Goal: Information Seeking & Learning: Check status

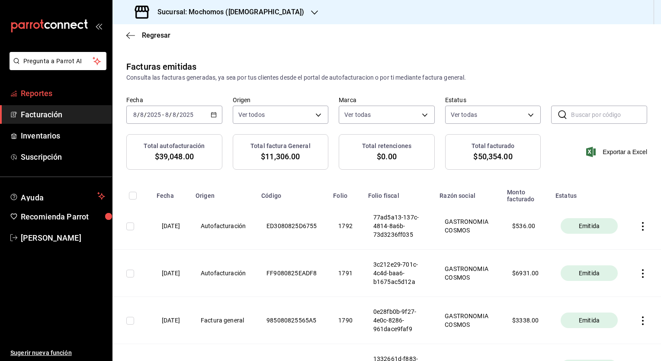
click at [46, 92] on span "Reportes" at bounding box center [63, 93] width 84 height 12
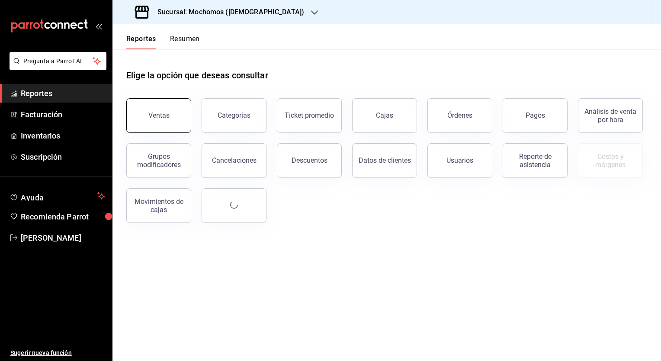
click at [164, 115] on div "Ventas" at bounding box center [158, 115] width 21 height 8
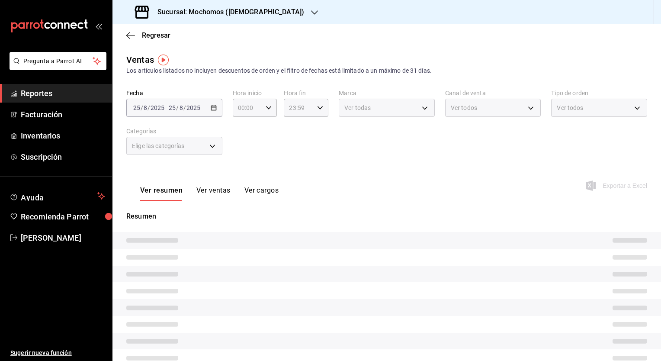
click at [227, 10] on h3 "Sucursal: Mochomos (Mitikah)" at bounding box center [228, 12] width 154 height 10
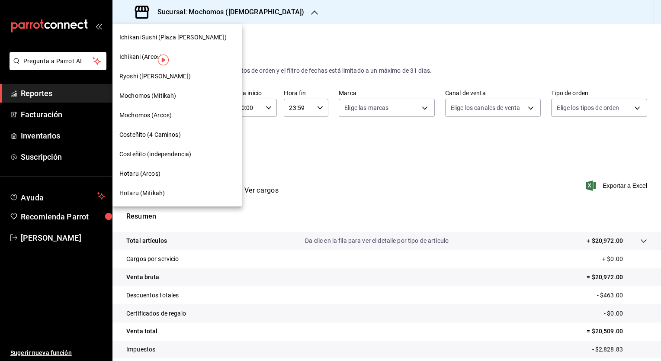
click at [161, 75] on span "Ryoshi (Polanco)" at bounding box center [154, 76] width 71 height 9
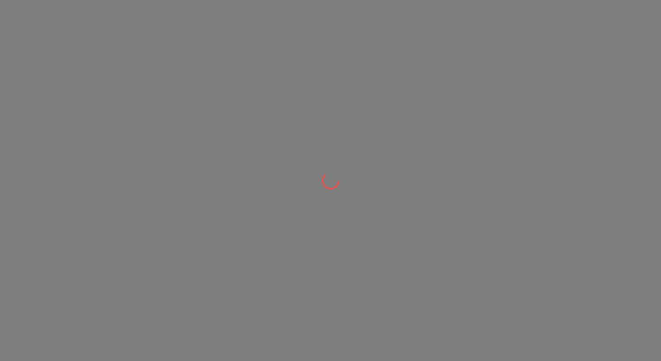
click at [161, 75] on div at bounding box center [330, 180] width 661 height 361
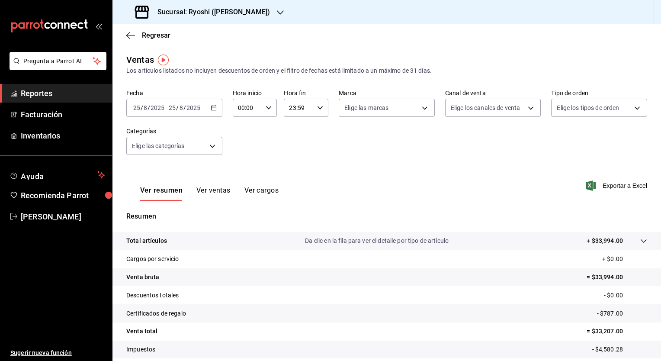
click at [214, 109] on icon "button" at bounding box center [214, 108] width 6 height 6
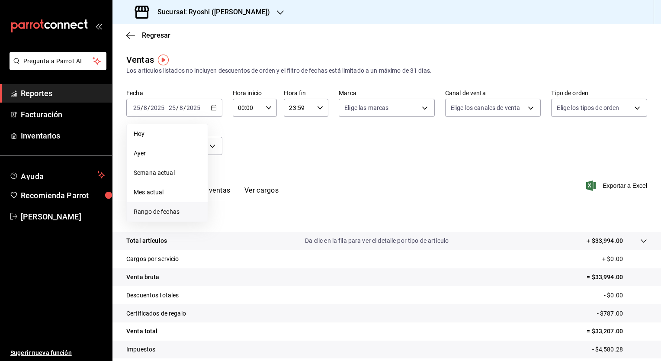
click at [158, 213] on span "Rango de fechas" at bounding box center [167, 211] width 67 height 9
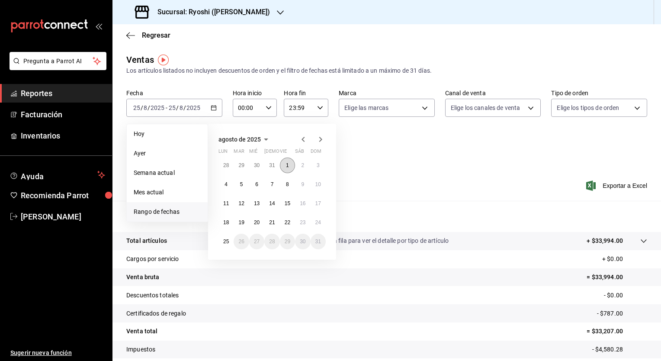
click at [285, 166] on button "1" at bounding box center [287, 166] width 15 height 16
click at [226, 241] on abbr "25" at bounding box center [226, 241] width 6 height 6
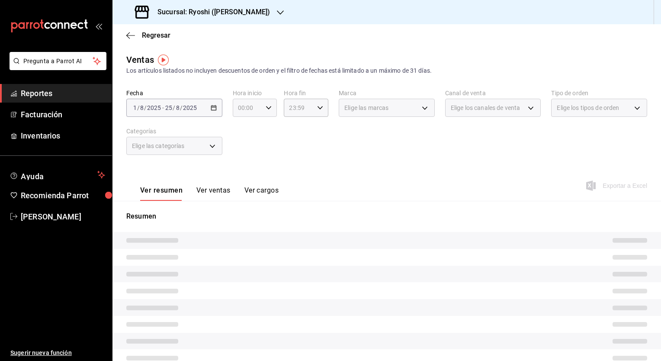
click at [268, 108] on icon "button" at bounding box center [269, 108] width 6 height 6
click at [242, 150] on span "05" at bounding box center [242, 147] width 8 height 7
type input "05:00"
click at [319, 110] on div at bounding box center [330, 180] width 661 height 361
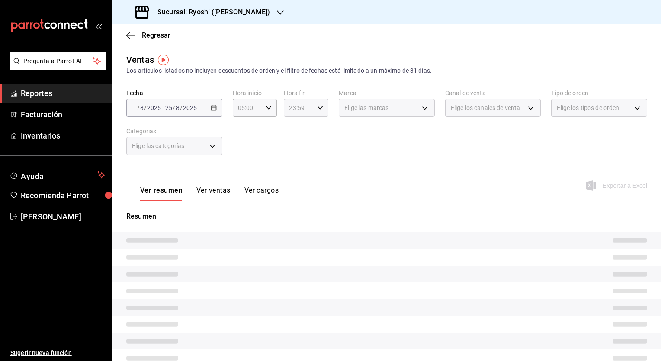
click at [319, 109] on icon "button" at bounding box center [320, 108] width 6 height 6
click at [292, 127] on button "04" at bounding box center [293, 121] width 19 height 17
type input "04:59"
click at [407, 148] on div at bounding box center [330, 180] width 661 height 361
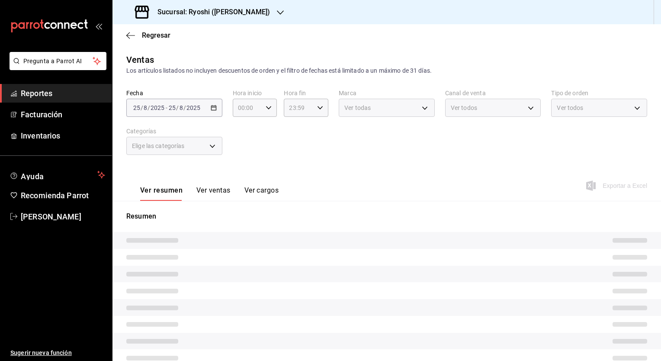
type input "05:00"
type input "04:59"
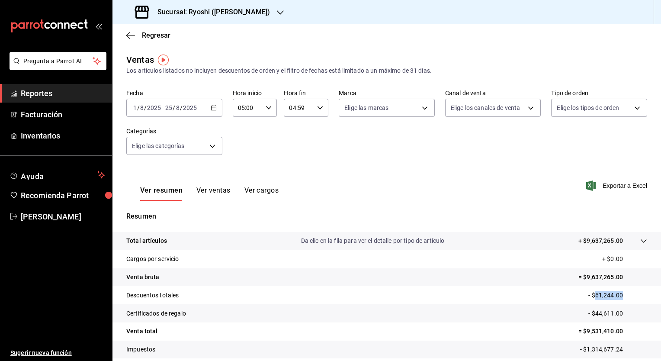
drag, startPoint x: 590, startPoint y: 294, endPoint x: 621, endPoint y: 293, distance: 31.2
click at [621, 293] on p "- $61,244.00" at bounding box center [618, 295] width 59 height 9
copy p "61,244.00"
drag, startPoint x: 591, startPoint y: 313, endPoint x: 622, endPoint y: 311, distance: 30.3
click at [623, 311] on p "- $44,611.00" at bounding box center [618, 313] width 59 height 9
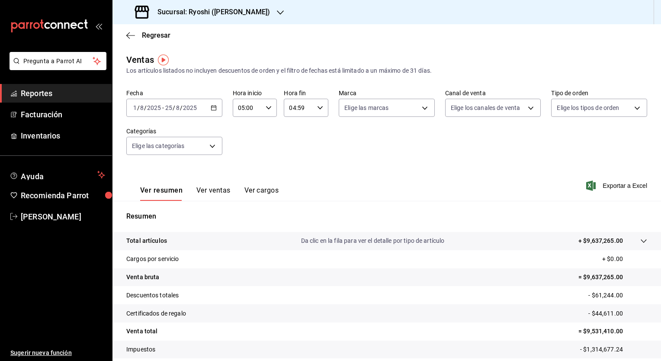
drag, startPoint x: 622, startPoint y: 311, endPoint x: 589, endPoint y: 313, distance: 32.9
click at [589, 312] on p "- $44,611.00" at bounding box center [618, 313] width 59 height 9
drag, startPoint x: 589, startPoint y: 313, endPoint x: 620, endPoint y: 312, distance: 31.2
click at [620, 312] on p "- $44,611.00" at bounding box center [618, 313] width 59 height 9
copy p "44,611.00"
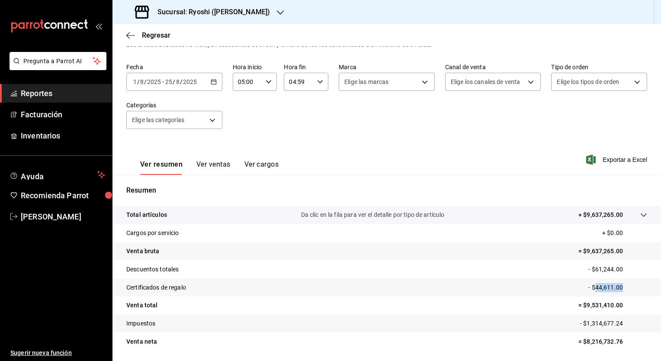
scroll to position [54, 0]
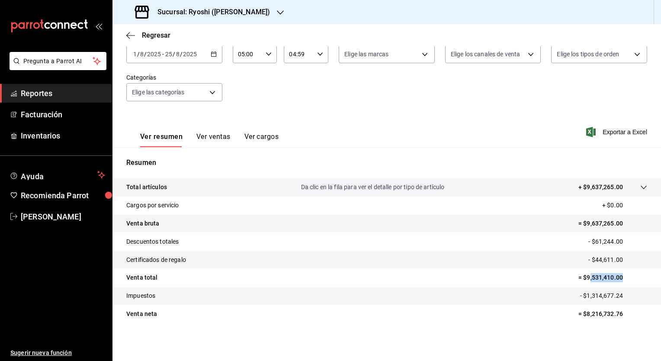
drag, startPoint x: 582, startPoint y: 277, endPoint x: 616, endPoint y: 276, distance: 34.2
click at [616, 276] on p "= $9,531,410.00" at bounding box center [613, 277] width 69 height 9
drag, startPoint x: 616, startPoint y: 276, endPoint x: 582, endPoint y: 278, distance: 34.7
click at [582, 278] on p "= $9,531,410.00" at bounding box center [613, 277] width 69 height 9
drag, startPoint x: 581, startPoint y: 277, endPoint x: 625, endPoint y: 277, distance: 44.6
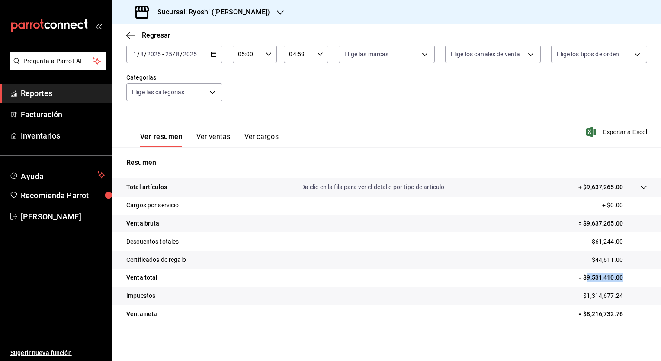
click at [625, 277] on p "= $9,531,410.00" at bounding box center [613, 277] width 69 height 9
copy p "9,531,410.00"
drag, startPoint x: 581, startPoint y: 313, endPoint x: 625, endPoint y: 312, distance: 44.2
click at [625, 312] on p "= $8,216,732.76" at bounding box center [613, 313] width 69 height 9
copy p "8,216,732.76"
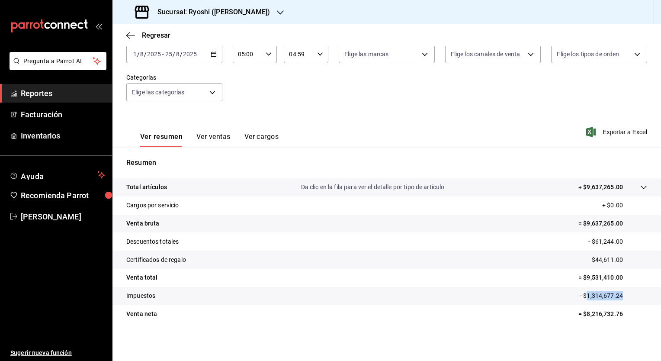
drag, startPoint x: 580, startPoint y: 295, endPoint x: 623, endPoint y: 295, distance: 42.9
click at [623, 295] on p "- $1,314,677.24" at bounding box center [613, 295] width 67 height 9
copy p "1,314,677.24"
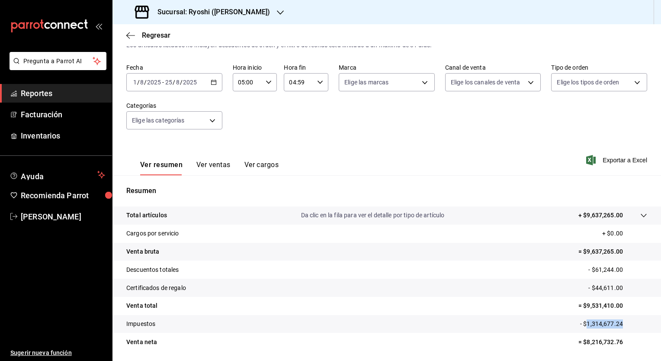
scroll to position [10, 0]
